Goal: Task Accomplishment & Management: Manage account settings

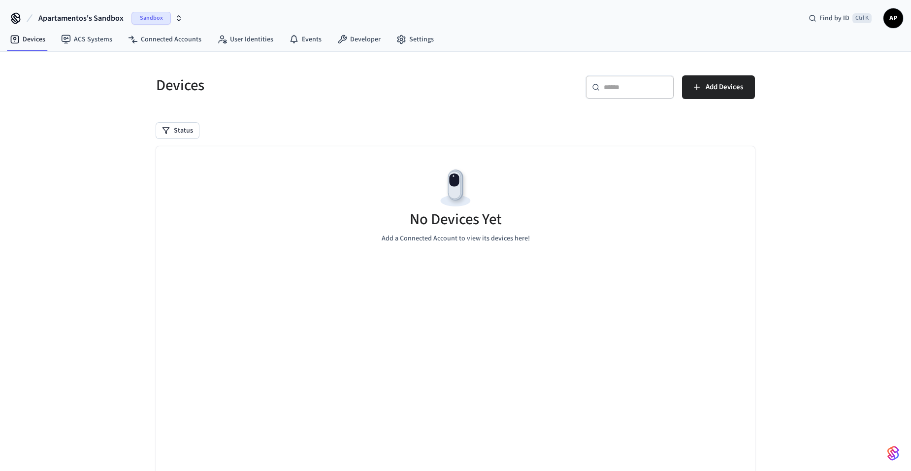
click at [115, 17] on span "Apartamentos's Sandbox" at bounding box center [80, 18] width 85 height 12
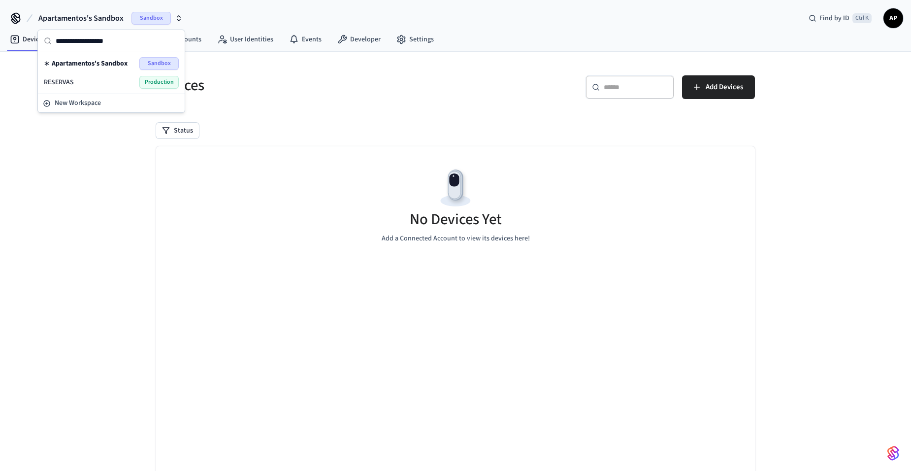
click at [115, 80] on div "RESERVAS Production" at bounding box center [111, 82] width 135 height 13
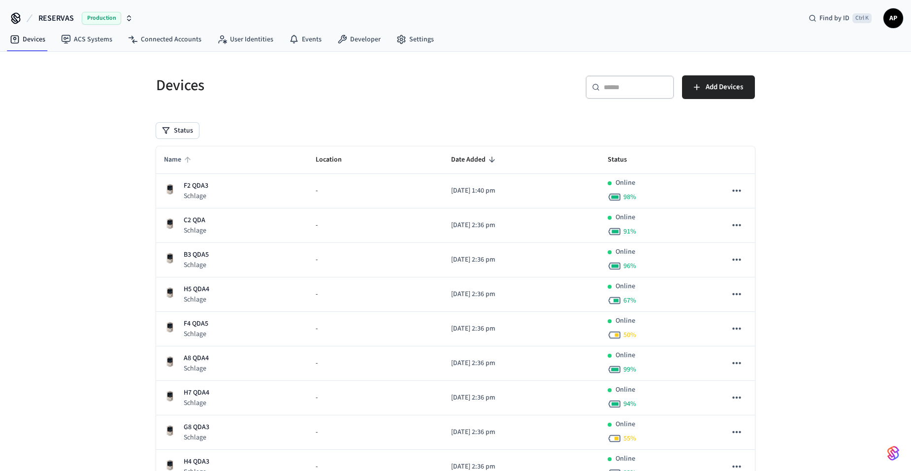
click at [173, 166] on span "Name" at bounding box center [179, 159] width 30 height 15
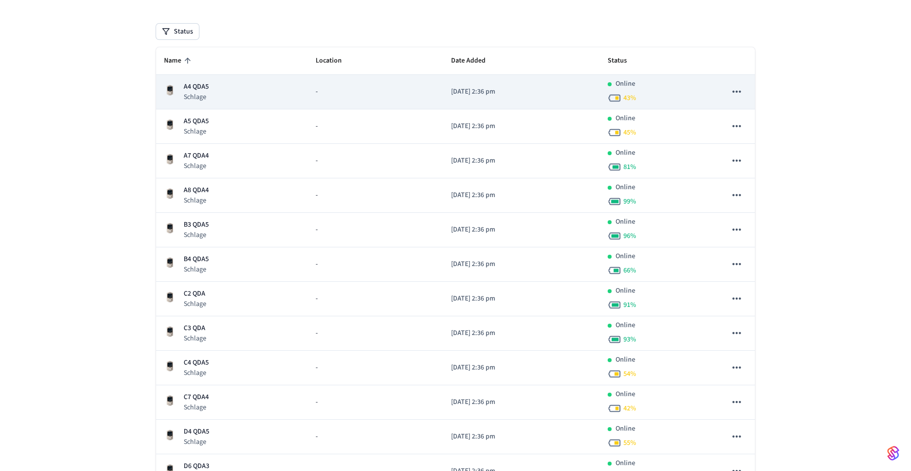
scroll to position [246, 0]
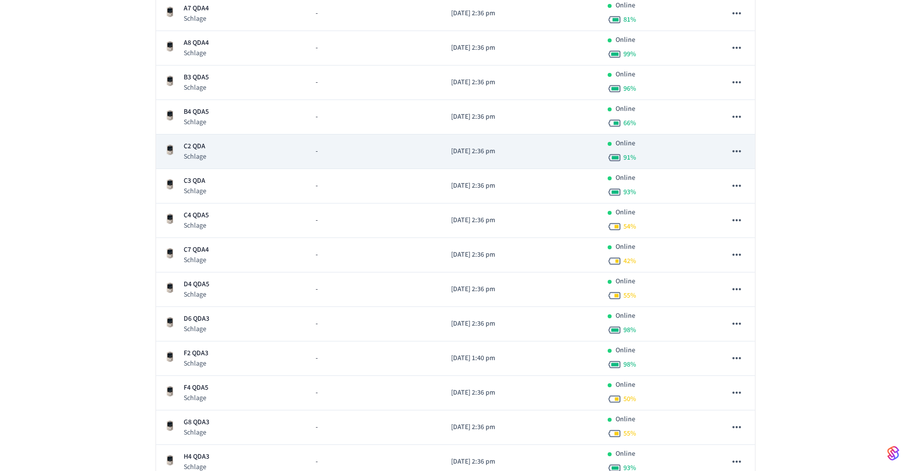
click at [217, 147] on div "C2 QDA Schlage" at bounding box center [232, 151] width 136 height 20
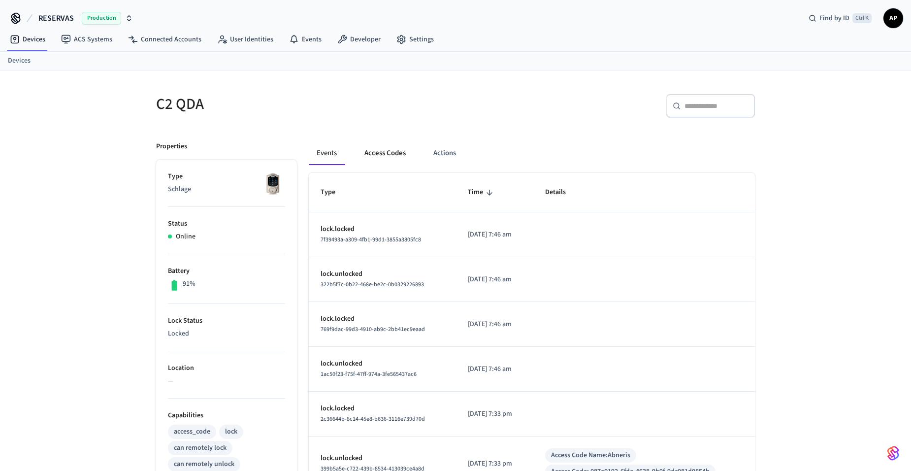
click at [377, 152] on button "Access Codes" at bounding box center [384, 153] width 57 height 24
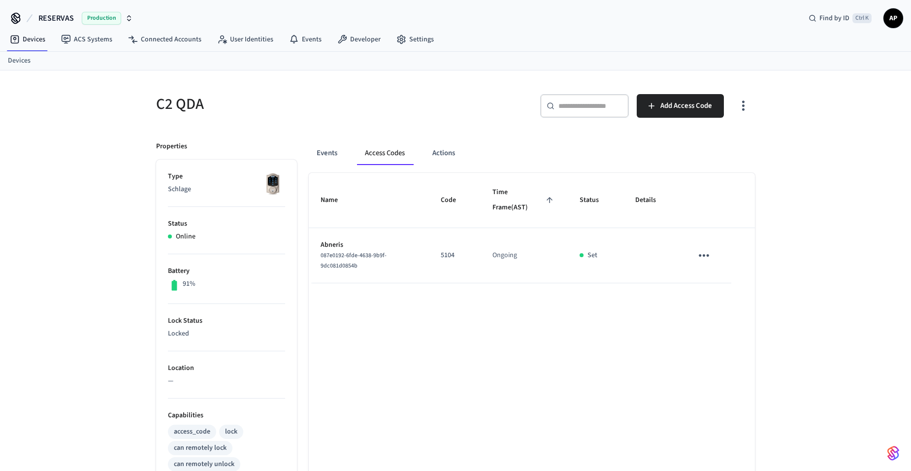
click at [702, 256] on icon "sticky table" at bounding box center [703, 255] width 15 height 15
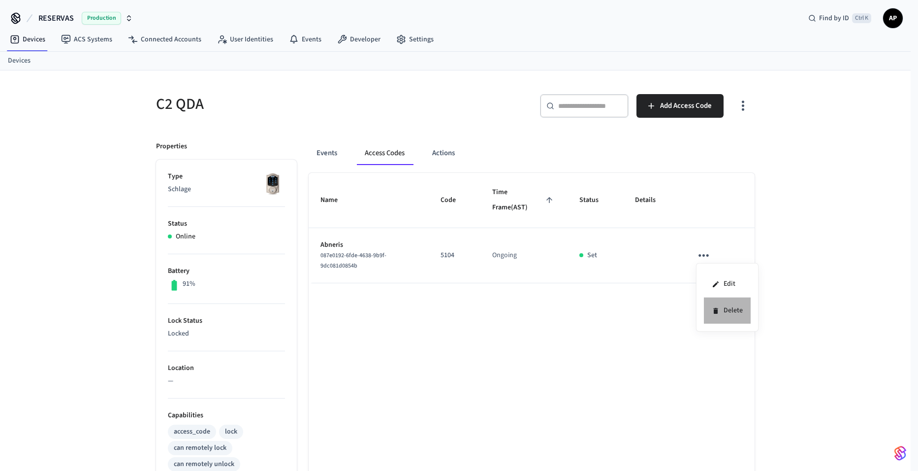
click at [730, 315] on li "Delete" at bounding box center [727, 310] width 47 height 26
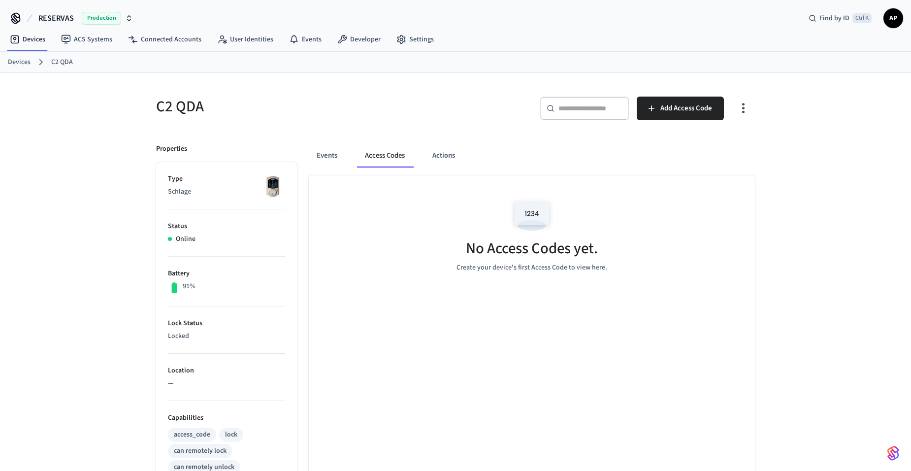
click at [18, 61] on link "Devices" at bounding box center [19, 62] width 23 height 10
